Goal: Task Accomplishment & Management: Complete application form

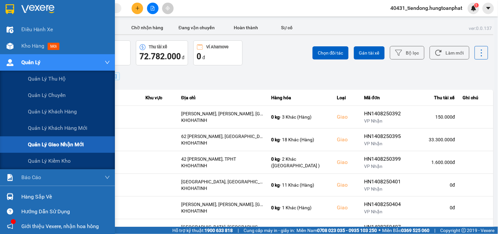
click at [55, 148] on span "Quản lý giao nhận mới" at bounding box center [56, 144] width 56 height 8
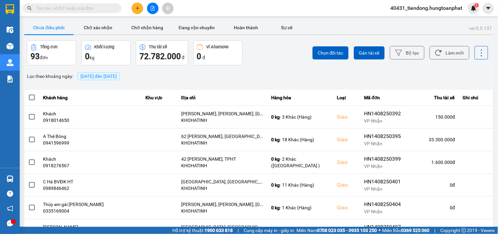
click at [117, 76] on span "[DATE] đến [DATE]" at bounding box center [98, 75] width 36 height 5
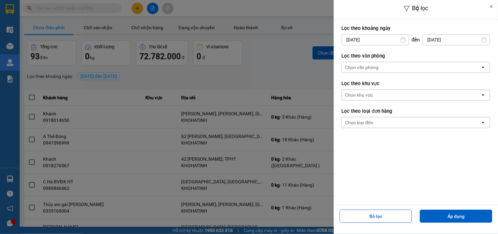
click at [364, 62] on div "Chọn văn phòng" at bounding box center [411, 67] width 138 height 10
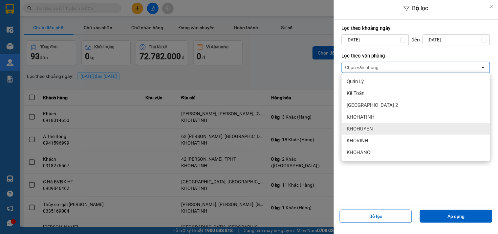
click at [375, 128] on div "KHOHUYEN" at bounding box center [416, 129] width 148 height 12
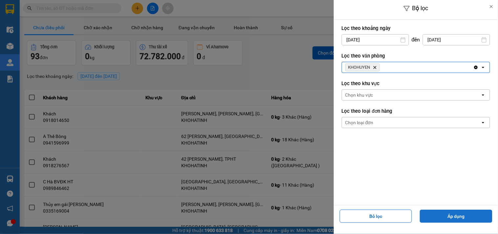
click at [441, 210] on button "Áp dụng" at bounding box center [456, 215] width 73 height 13
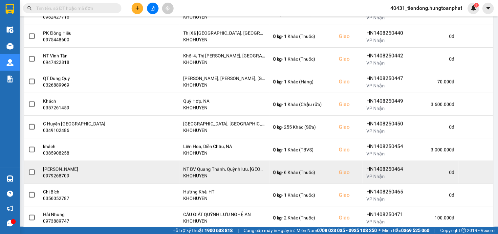
scroll to position [376, 0]
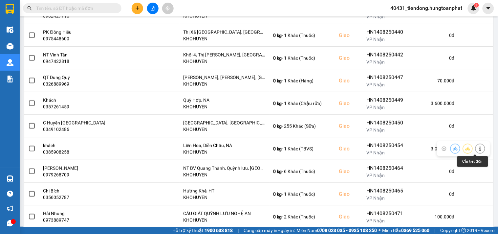
click at [478, 149] on icon at bounding box center [480, 148] width 5 height 5
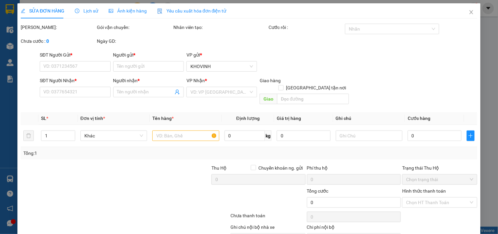
scroll to position [31, 0]
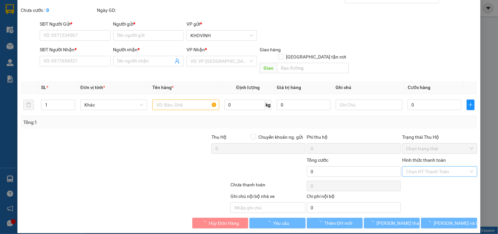
type input "0975638068"
type input "A Đóa TBVS"
type input "0385908258"
type input "khách"
checkbox input "true"
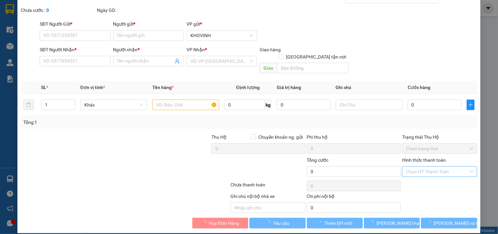
type input "Liên Hoa, Diễn Châu, NA"
type input "120.000"
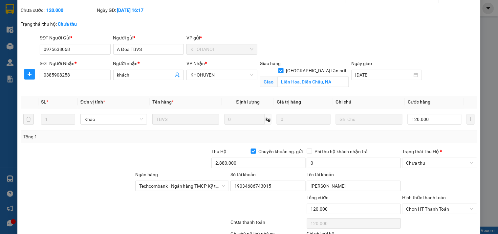
scroll to position [83, 0]
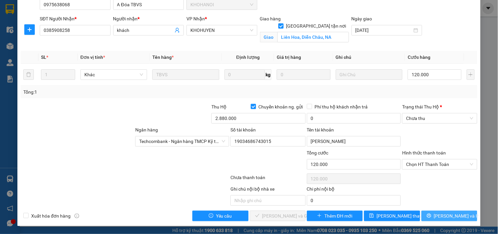
click at [456, 216] on span "[PERSON_NAME] và In" at bounding box center [457, 215] width 46 height 7
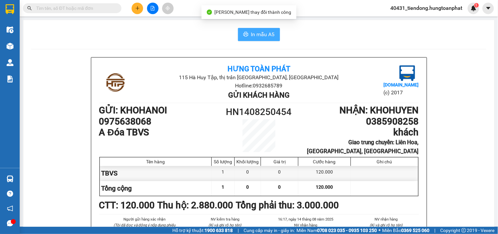
click at [259, 41] on button "In mẫu A5" at bounding box center [259, 34] width 42 height 13
